Goal: Task Accomplishment & Management: Use online tool/utility

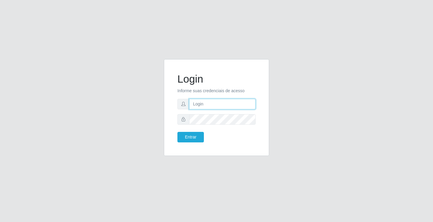
click at [201, 104] on input "text" at bounding box center [222, 104] width 66 height 11
type input "zivaneide@ideal"
click at [177, 132] on button "Entrar" at bounding box center [190, 137] width 26 height 11
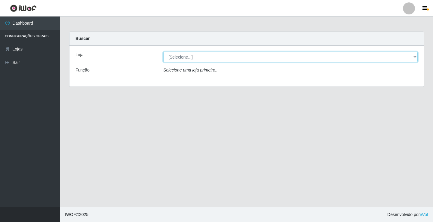
click at [413, 57] on select "[Selecione...] Ideal - Conceição" at bounding box center [290, 57] width 254 height 11
select select "231"
click at [163, 52] on select "[Selecione...] Ideal - Conceição" at bounding box center [290, 57] width 254 height 11
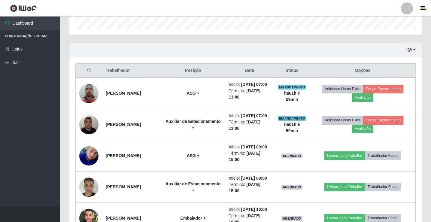
scroll to position [210, 0]
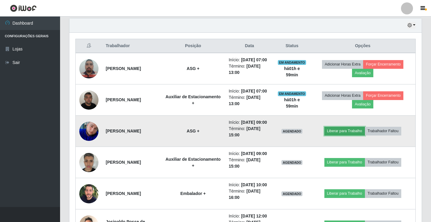
click at [346, 135] on button "Liberar para Trabalho" at bounding box center [345, 131] width 41 height 8
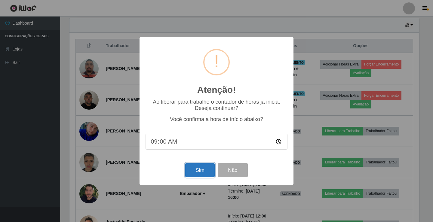
click at [206, 169] on button "Sim" at bounding box center [199, 170] width 29 height 14
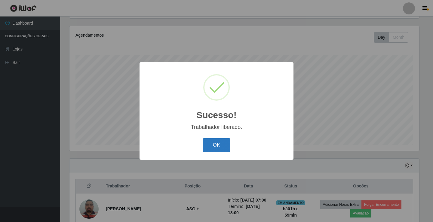
click at [219, 147] on button "OK" at bounding box center [217, 145] width 28 height 14
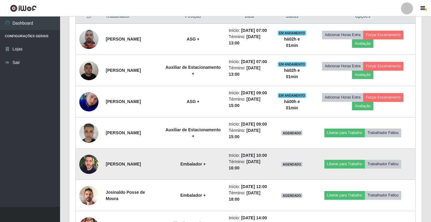
scroll to position [250, 0]
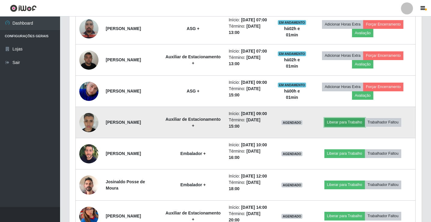
click at [341, 127] on button "Liberar para Trabalho" at bounding box center [345, 122] width 41 height 8
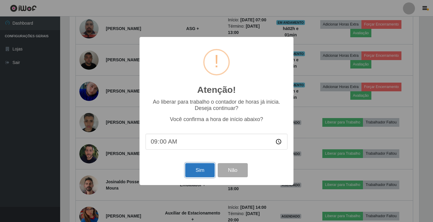
click at [202, 173] on button "Sim" at bounding box center [199, 170] width 29 height 14
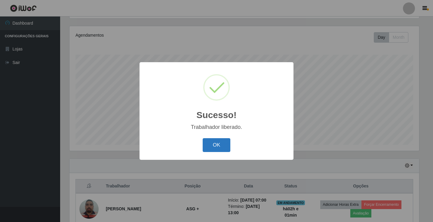
click at [218, 145] on button "OK" at bounding box center [217, 145] width 28 height 14
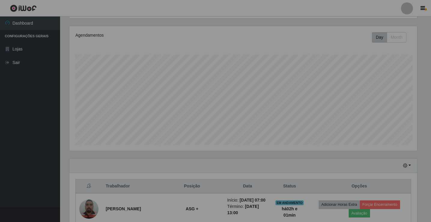
scroll to position [125, 352]
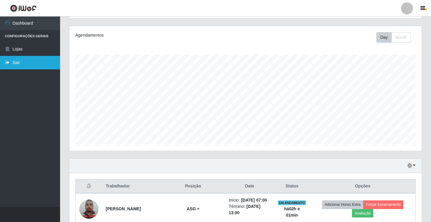
click at [13, 62] on link "Sair" at bounding box center [30, 63] width 60 height 14
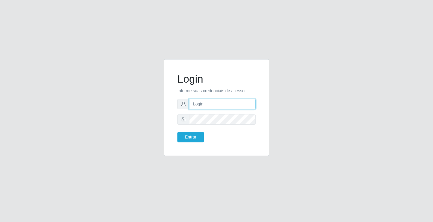
click at [214, 104] on input "text" at bounding box center [222, 104] width 66 height 11
type input "[PERSON_NAME]"
click at [177, 132] on button "Entrar" at bounding box center [190, 137] width 26 height 11
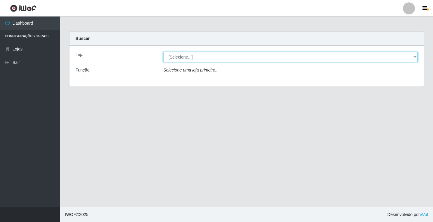
click at [195, 59] on select "[Selecione...] Ideal - Conceição" at bounding box center [290, 57] width 254 height 11
select select "231"
click at [163, 52] on select "[Selecione...] Ideal - Conceição" at bounding box center [290, 57] width 254 height 11
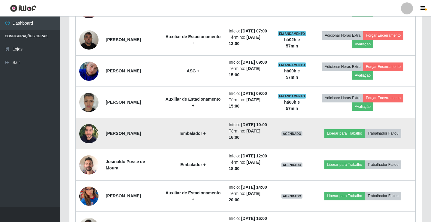
scroll to position [301, 0]
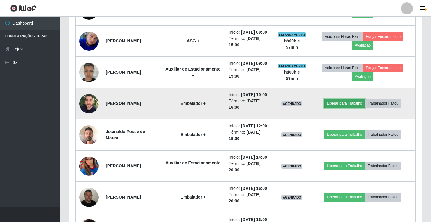
click at [356, 108] on button "Liberar para Trabalho" at bounding box center [345, 103] width 41 height 8
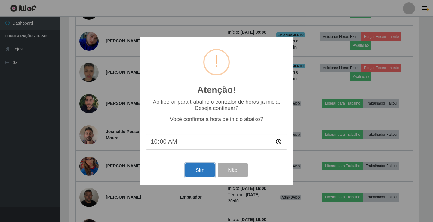
click at [197, 169] on button "Sim" at bounding box center [199, 170] width 29 height 14
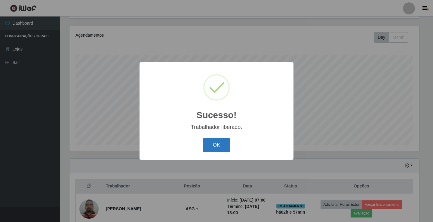
click at [210, 148] on button "OK" at bounding box center [217, 145] width 28 height 14
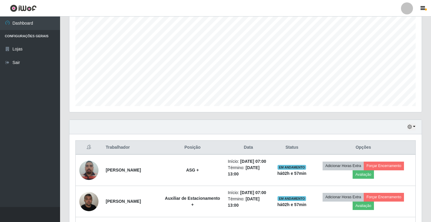
scroll to position [100, 0]
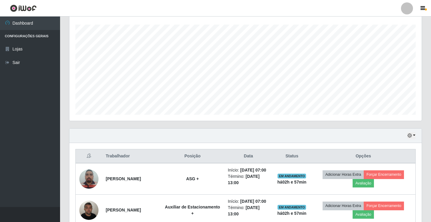
click at [407, 10] on div at bounding box center [407, 8] width 12 height 12
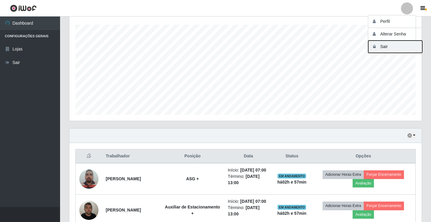
click at [399, 45] on button "Sair" at bounding box center [395, 47] width 54 height 12
